Goal: Obtain resource: Download file/media

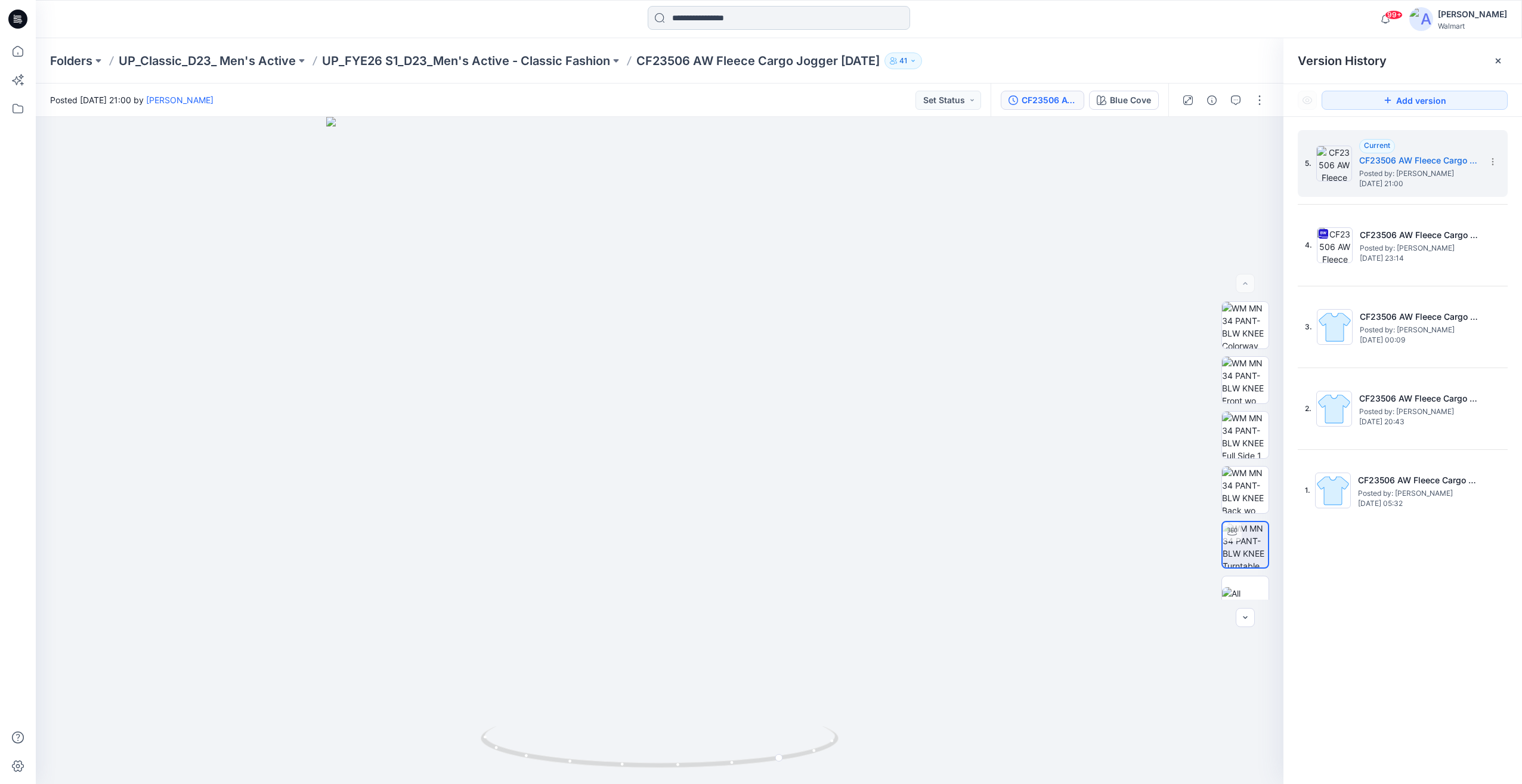
click at [727, 15] on input at bounding box center [779, 18] width 263 height 24
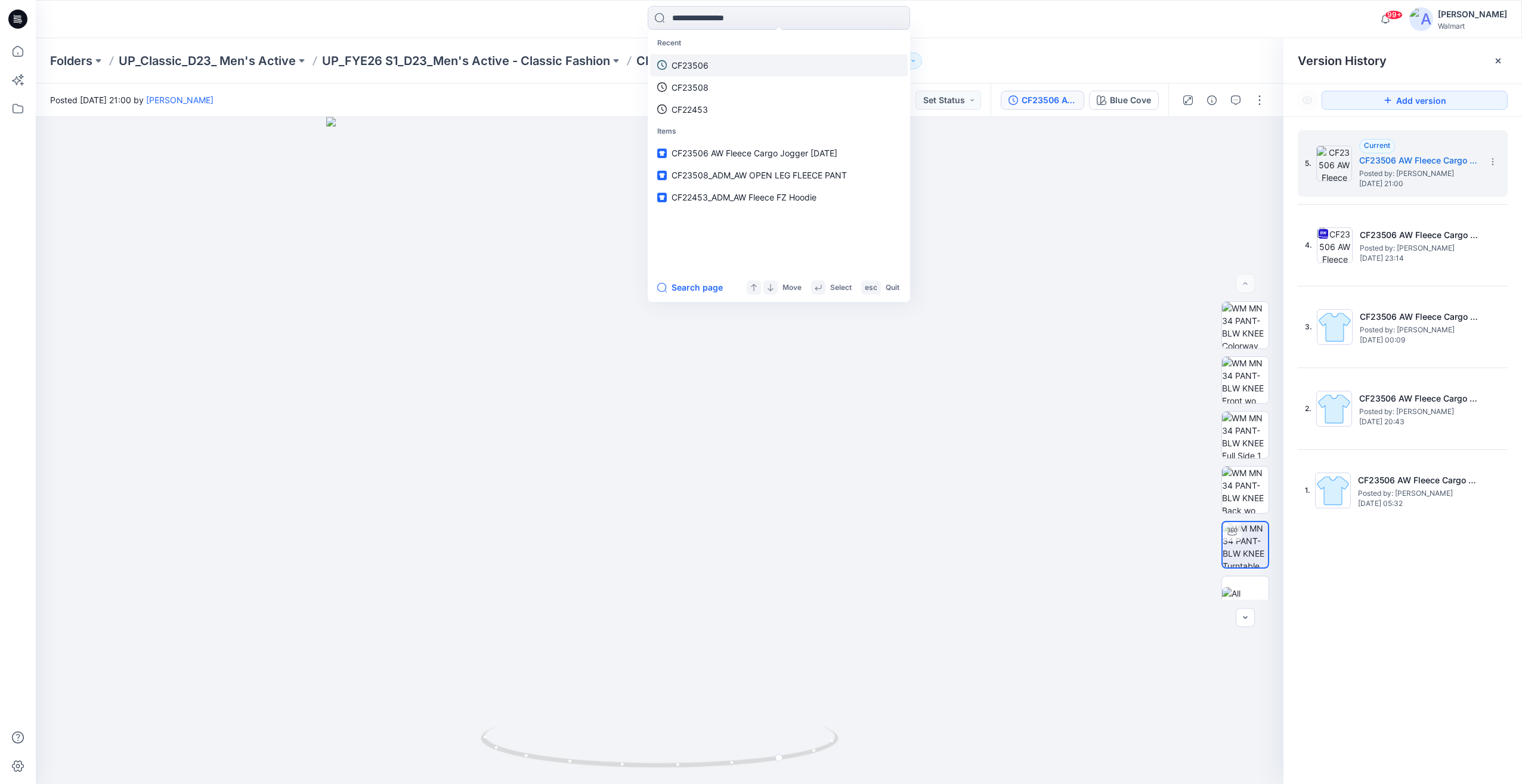
click at [708, 64] on link "CF23506" at bounding box center [779, 65] width 257 height 22
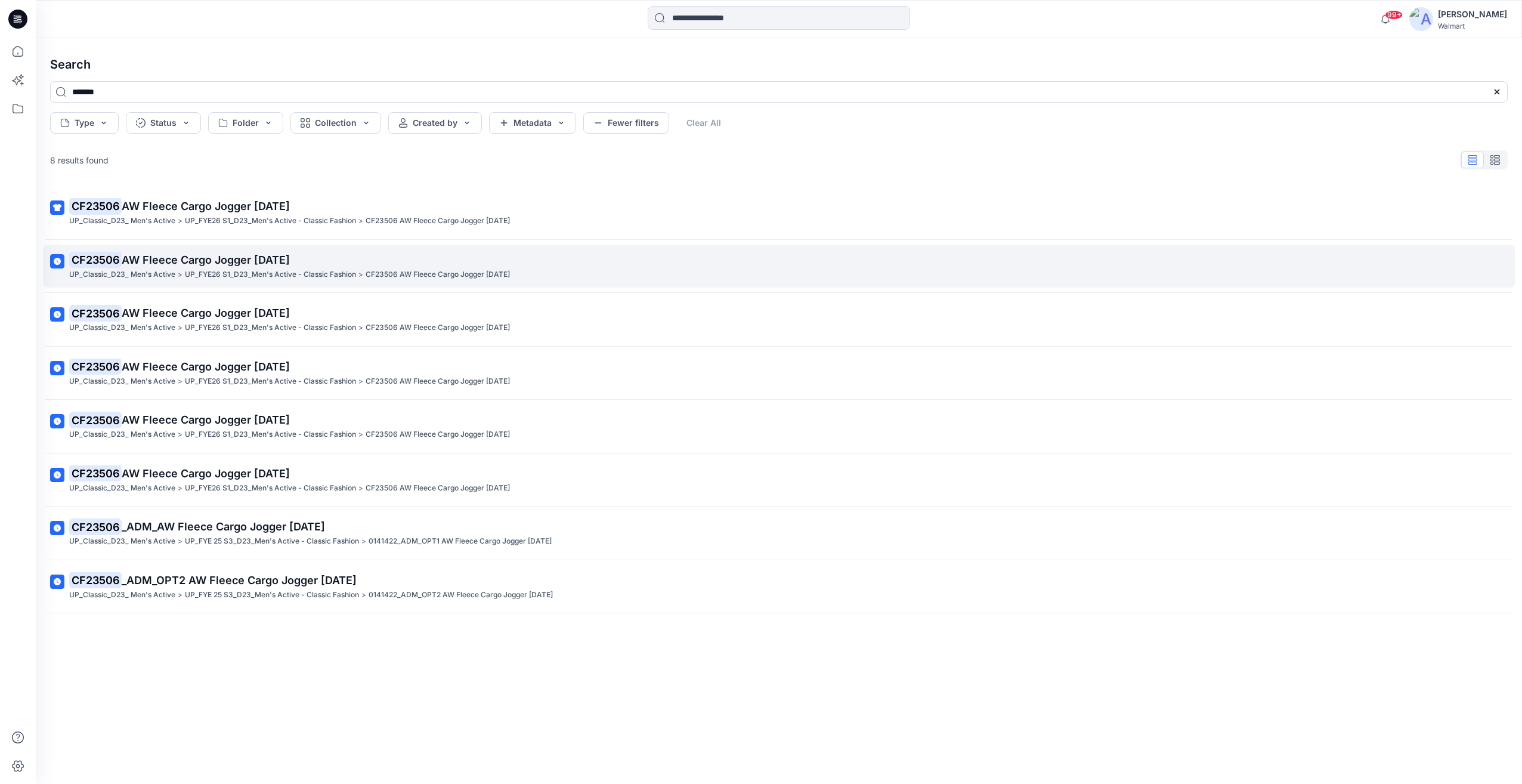
click at [339, 272] on p "UP_FYE26 S1_D23_Men's Active - Classic Fashion" at bounding box center [270, 275] width 171 height 13
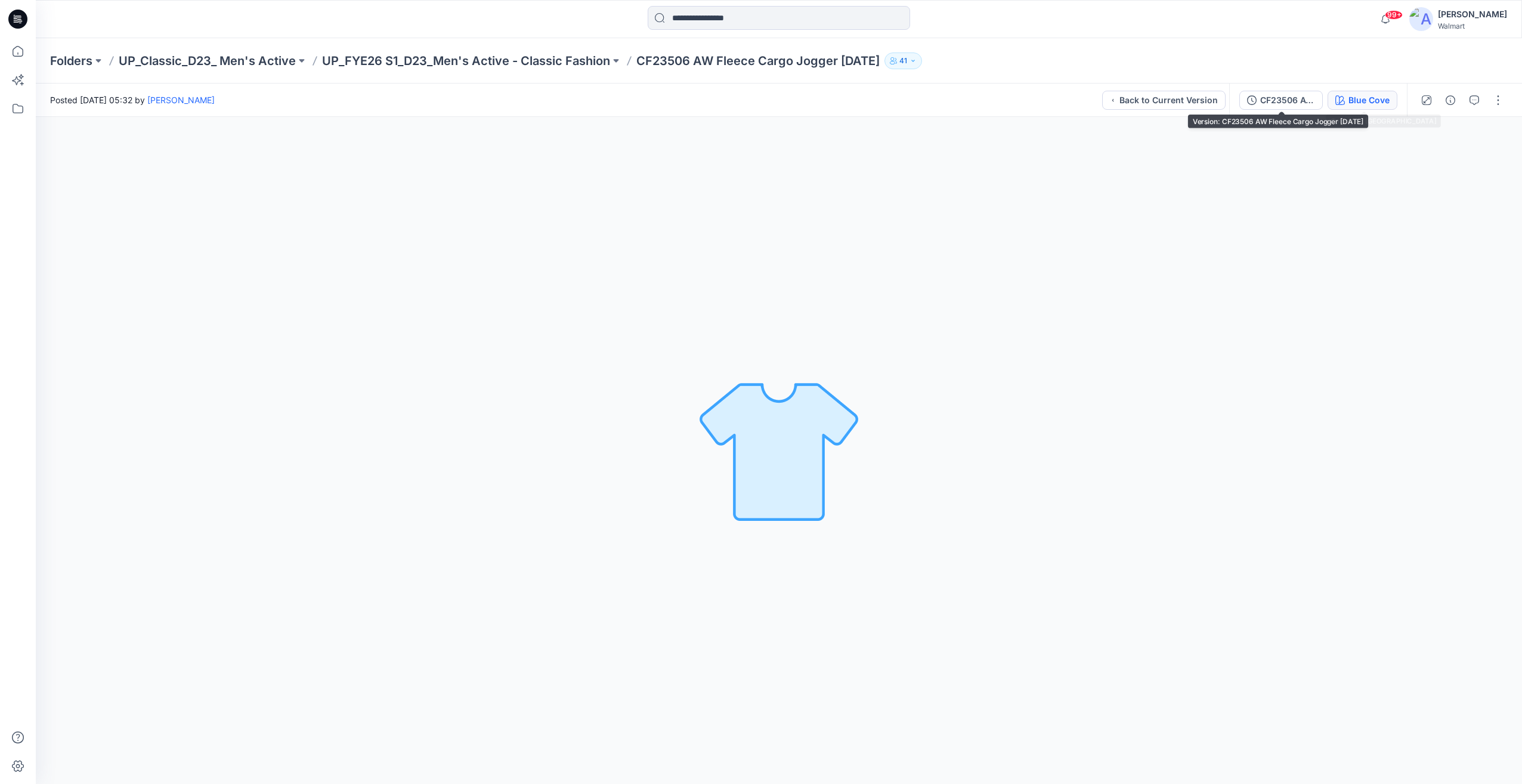
click at [1333, 101] on button "Blue Cove" at bounding box center [1362, 100] width 70 height 19
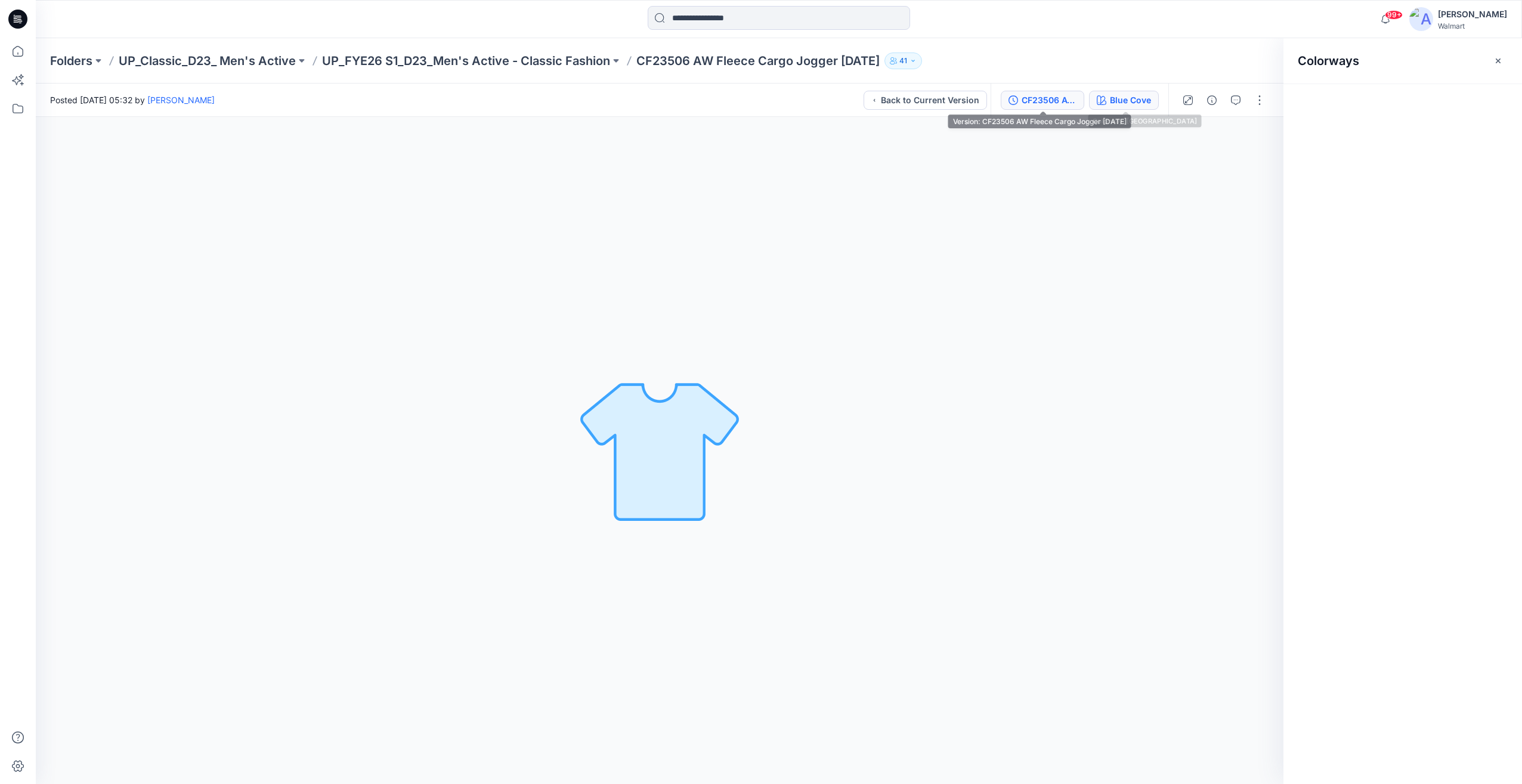
click at [1072, 106] on div "CF23506 AW Fleece Cargo Jogger [DATE]" at bounding box center [1049, 100] width 55 height 13
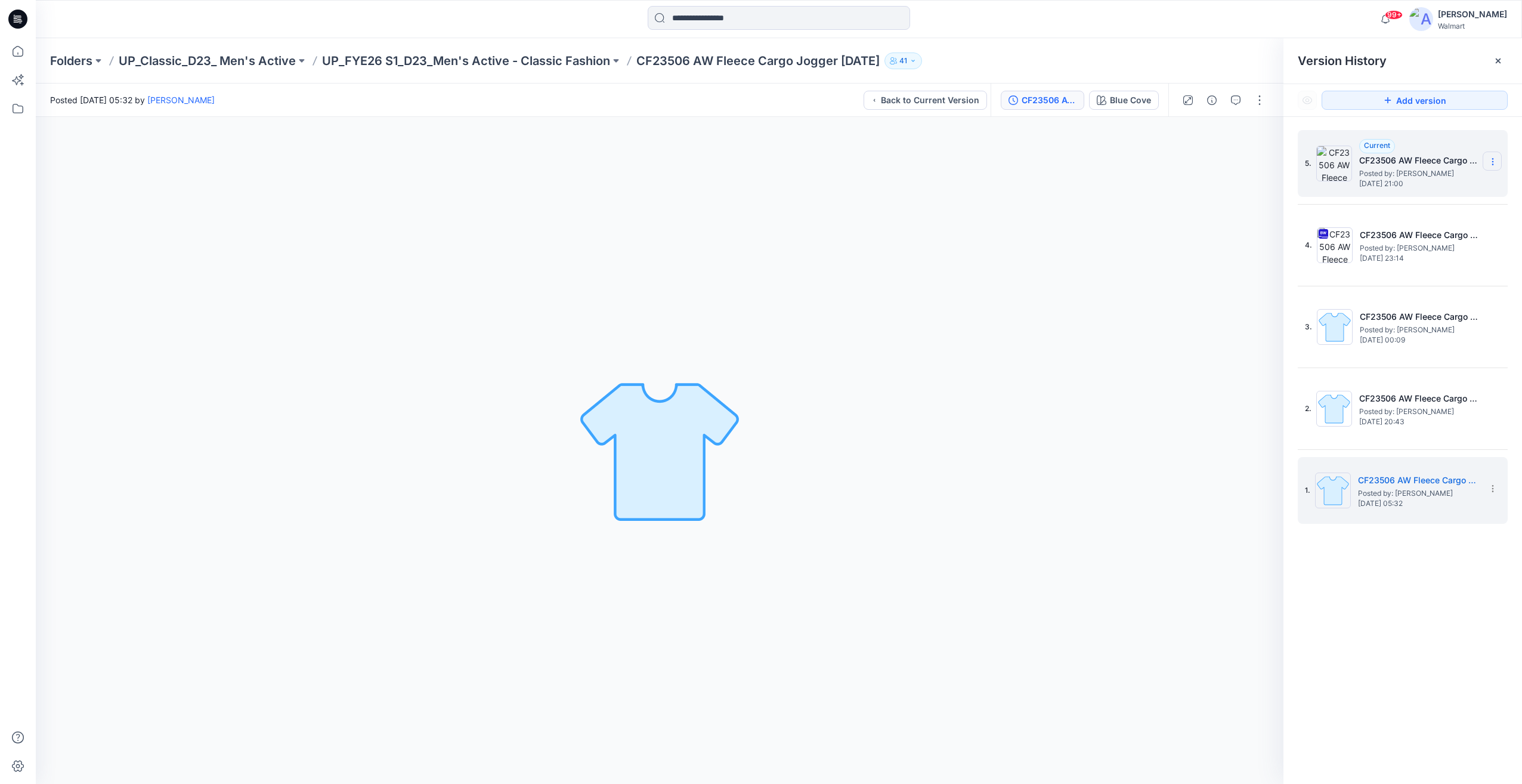
click at [1497, 165] on icon at bounding box center [1492, 161] width 10 height 10
click at [683, 24] on input at bounding box center [779, 18] width 263 height 24
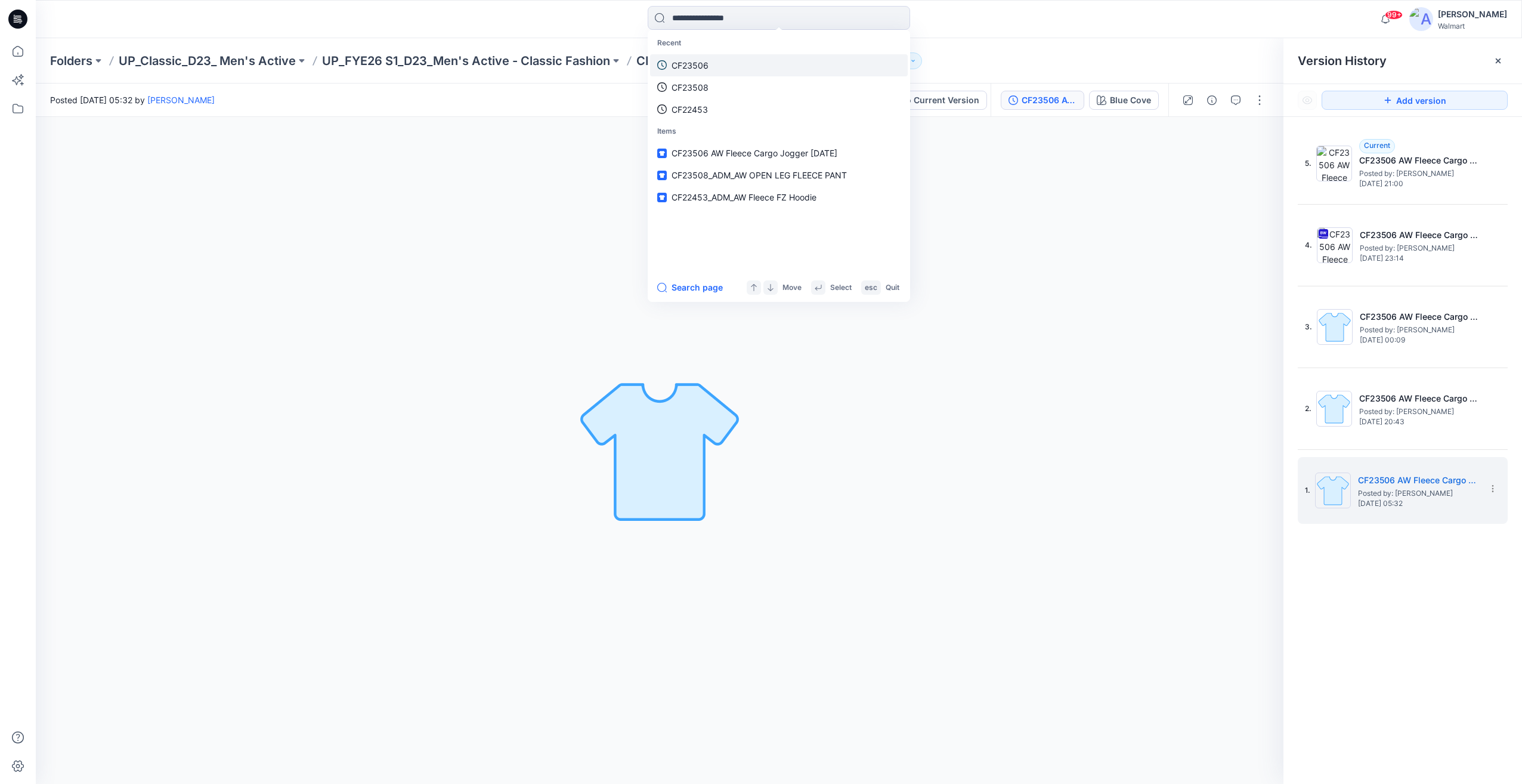
click at [695, 58] on link "CF23506" at bounding box center [779, 65] width 257 height 22
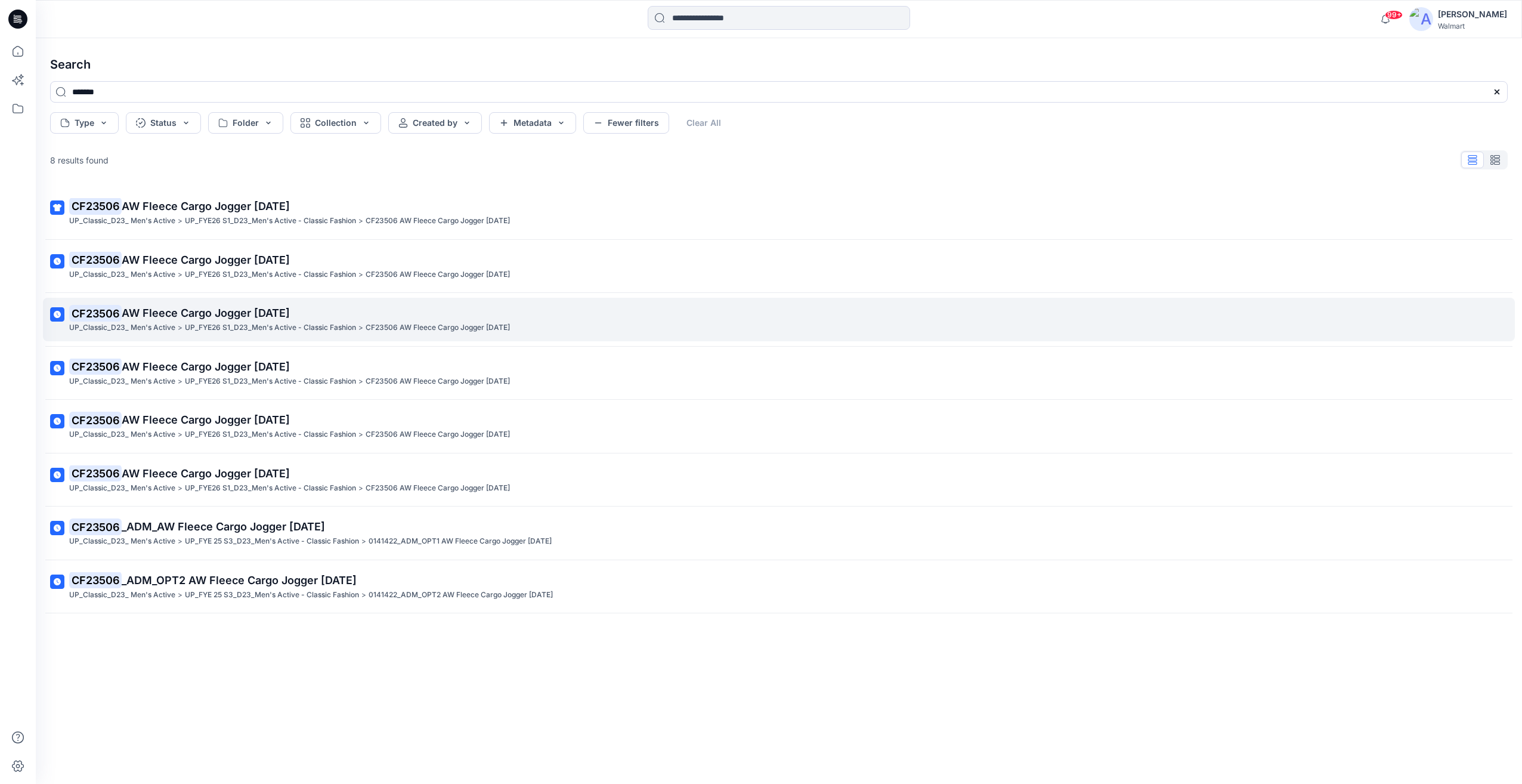
click at [295, 324] on p "UP_FYE26 S1_D23_Men's Active - Classic Fashion" at bounding box center [270, 328] width 171 height 13
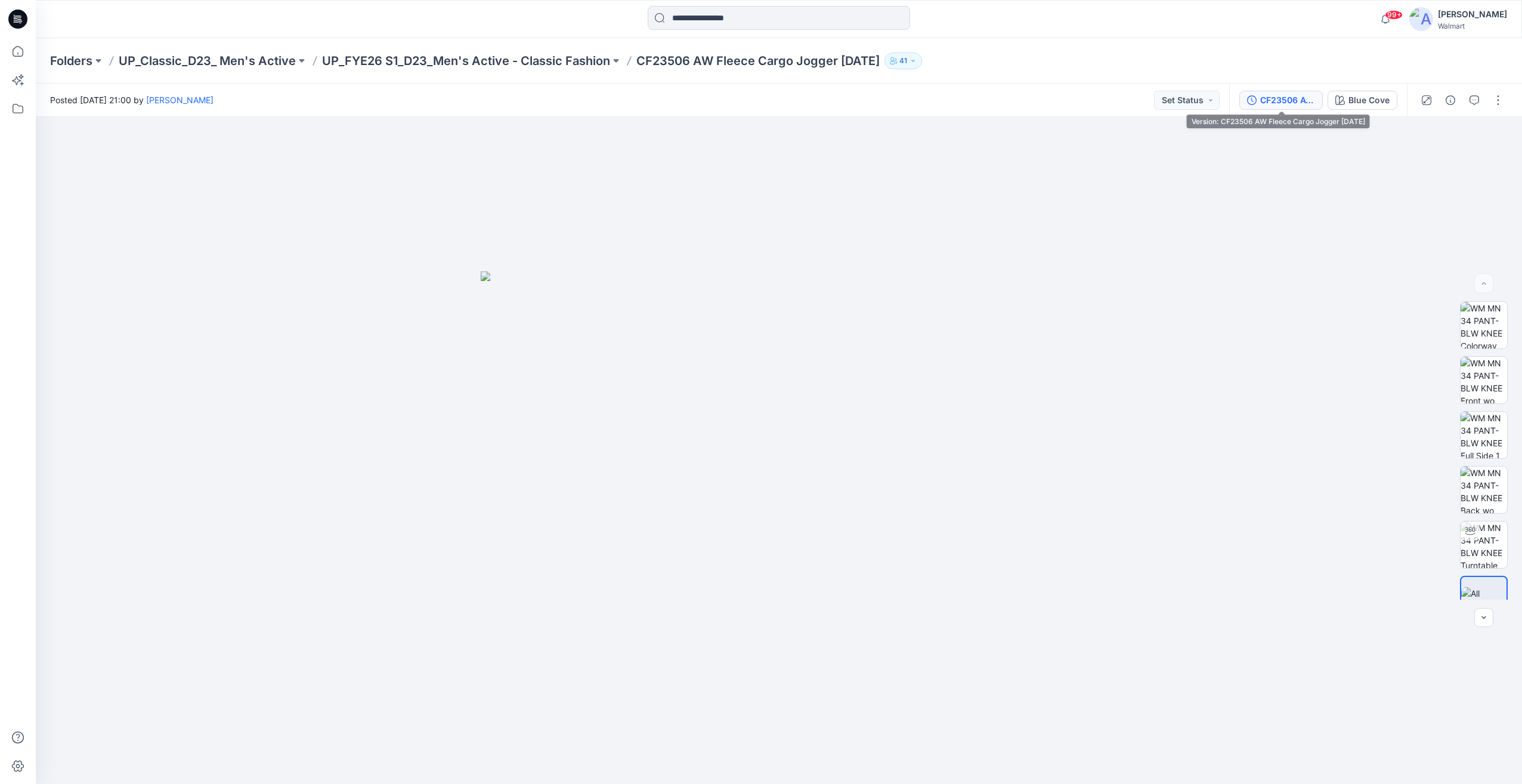
click at [1278, 97] on div "CF23506 AW Fleece Cargo Jogger [DATE]" at bounding box center [1287, 100] width 55 height 13
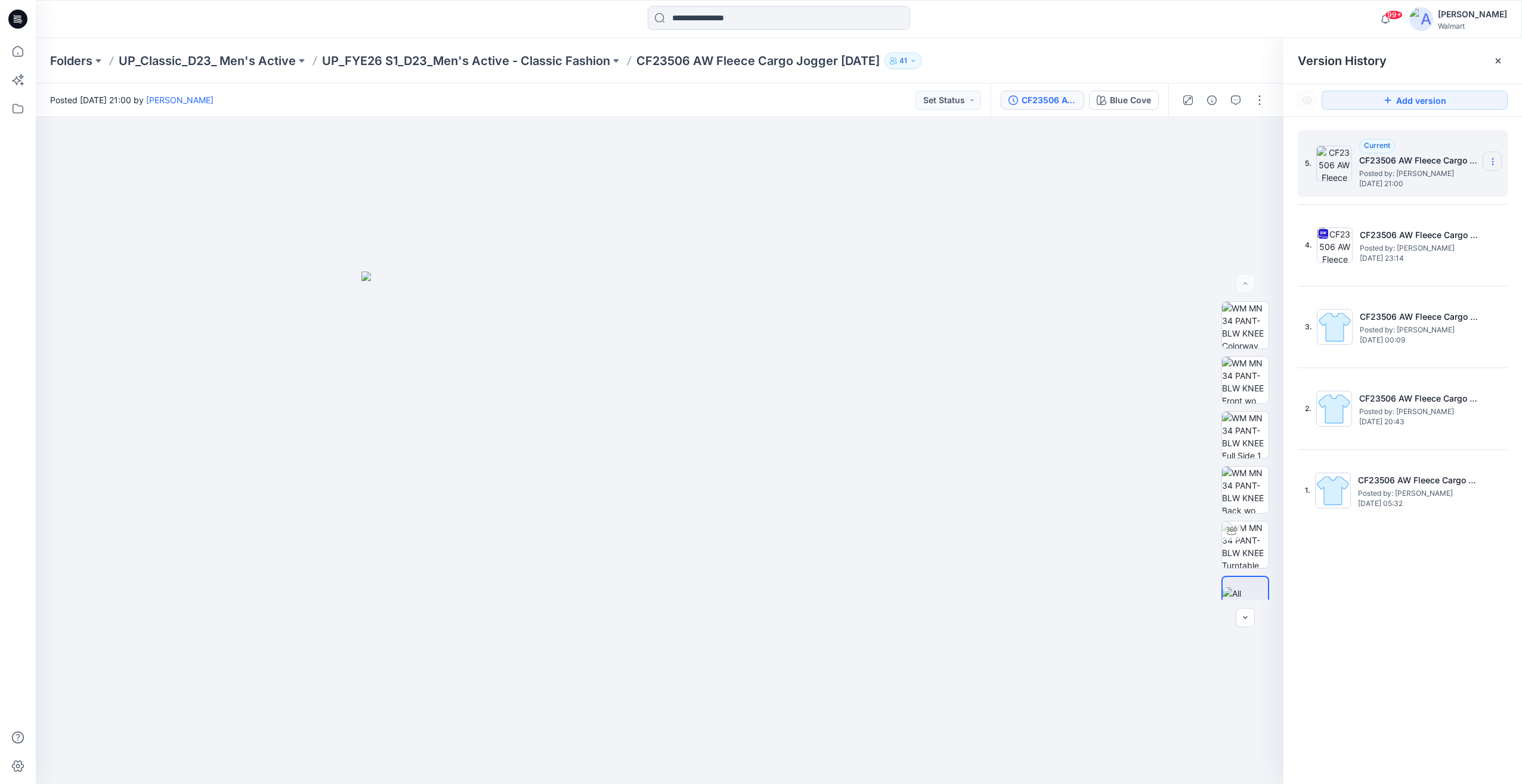
click at [1496, 165] on icon at bounding box center [1492, 161] width 10 height 10
click at [1497, 275] on div "4. CF23506 AW Fleece Cargo Jogger [DATE] Posted by: [PERSON_NAME] [DATE] 23:14" at bounding box center [1402, 245] width 210 height 67
click at [1491, 244] on icon at bounding box center [1492, 243] width 10 height 10
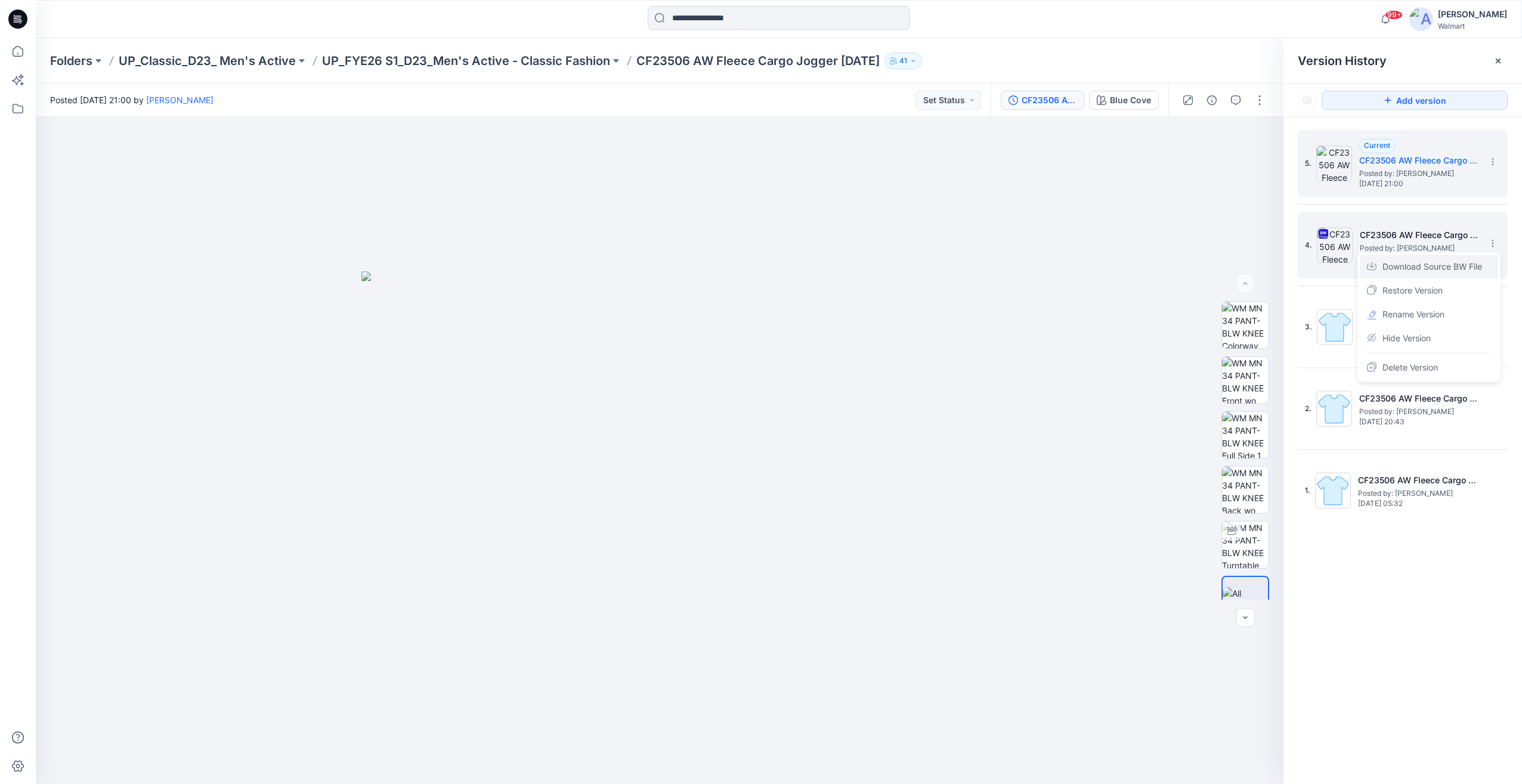
click at [1477, 266] on span "Download Source BW File" at bounding box center [1433, 266] width 100 height 14
click at [1248, 539] on img at bounding box center [1245, 544] width 46 height 46
drag, startPoint x: 876, startPoint y: 611, endPoint x: 830, endPoint y: 653, distance: 62.3
click at [843, 642] on img at bounding box center [659, 382] width 942 height 804
drag, startPoint x: 683, startPoint y: 770, endPoint x: 880, endPoint y: 725, distance: 202.1
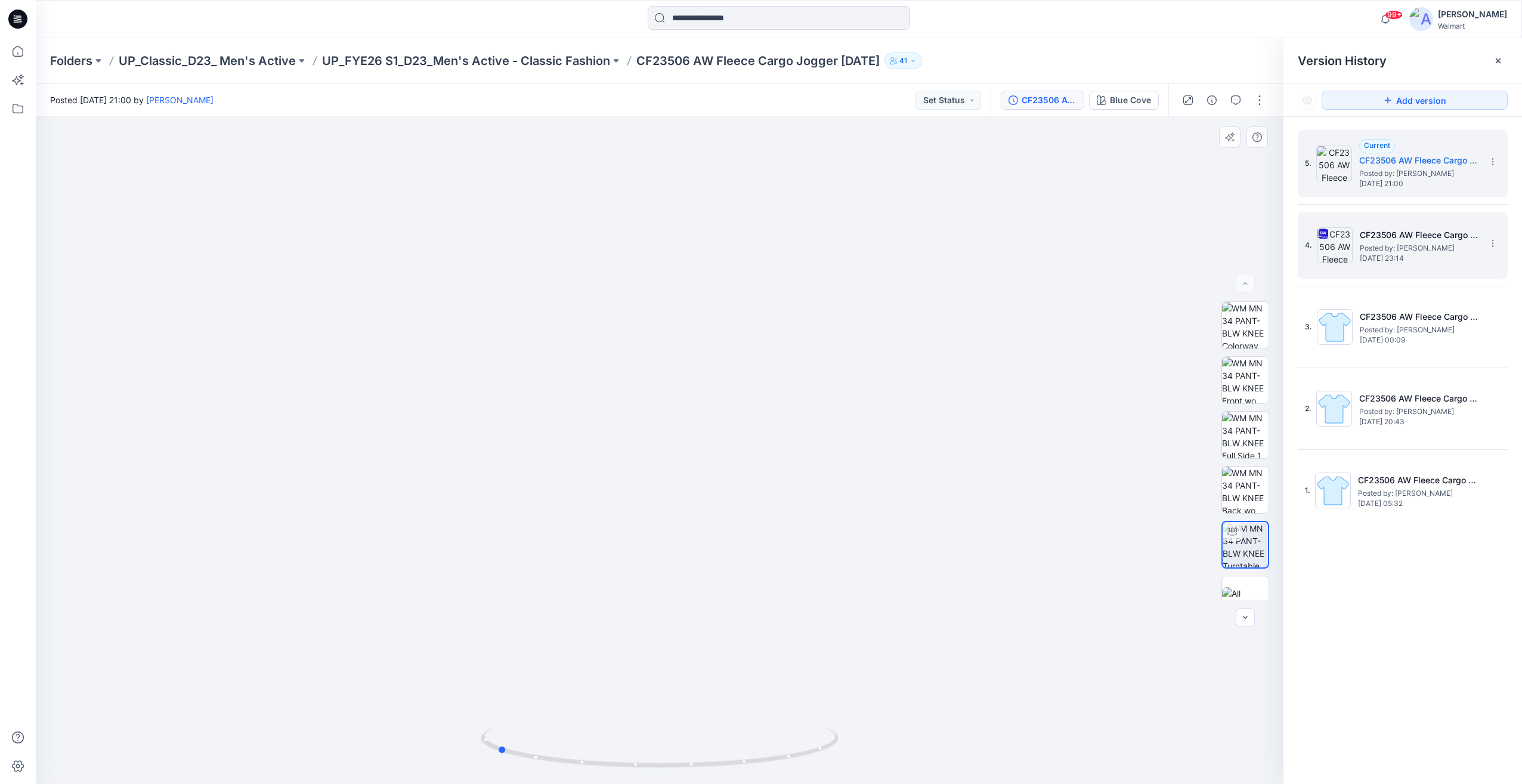
click at [880, 728] on div at bounding box center [659, 450] width 1248 height 667
click at [720, 31] on div "99+ Notifications Chantal Blommerde has updated CF25504_ADM_AW ACTIVE OMBRE TEE…" at bounding box center [779, 19] width 1486 height 38
click at [719, 20] on input at bounding box center [779, 18] width 263 height 24
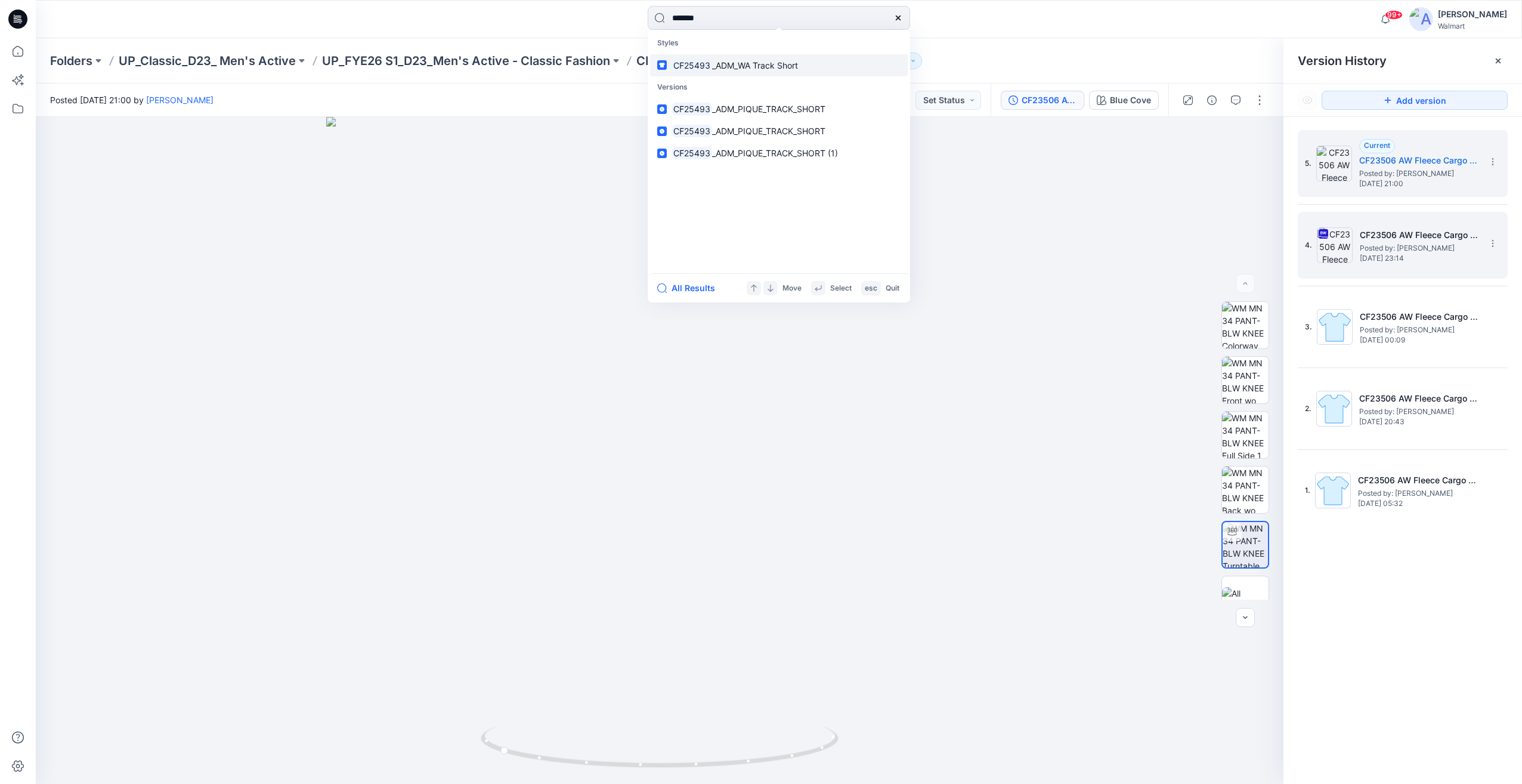
type input "*******"
click at [791, 67] on span "_ADM_WA Track Short" at bounding box center [755, 65] width 86 height 10
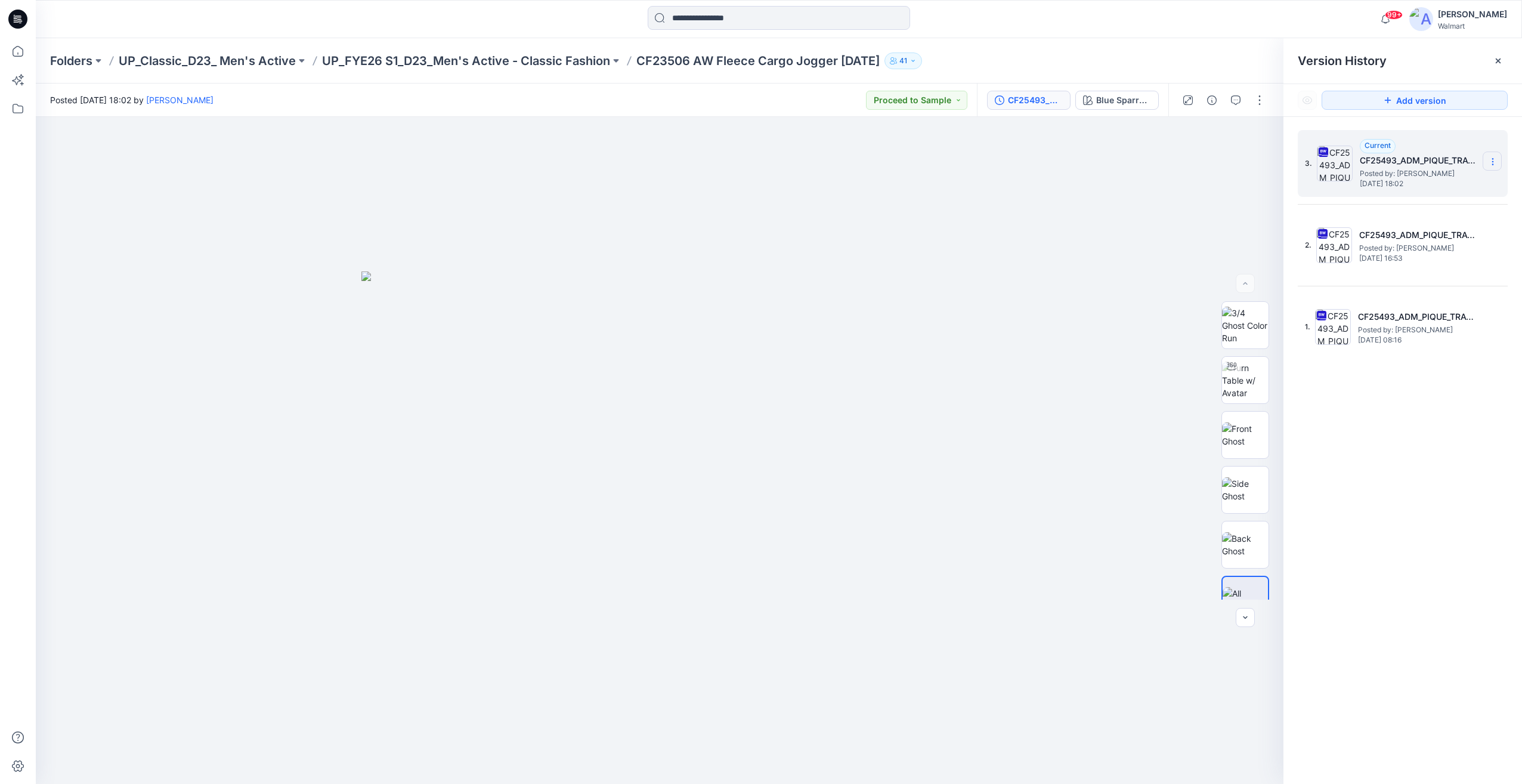
click at [1493, 162] on icon at bounding box center [1492, 162] width 1 height 1
click at [1423, 180] on span "Download Source BW File" at bounding box center [1433, 185] width 100 height 14
